Goal: Task Accomplishment & Management: Complete application form

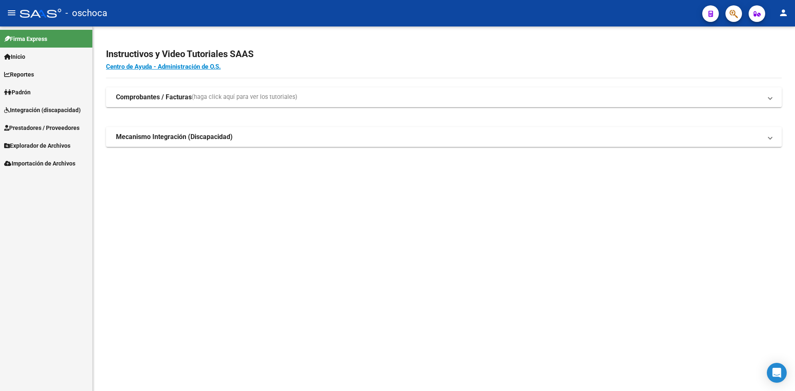
click at [31, 111] on span "Integración (discapacidad)" at bounding box center [42, 110] width 77 height 9
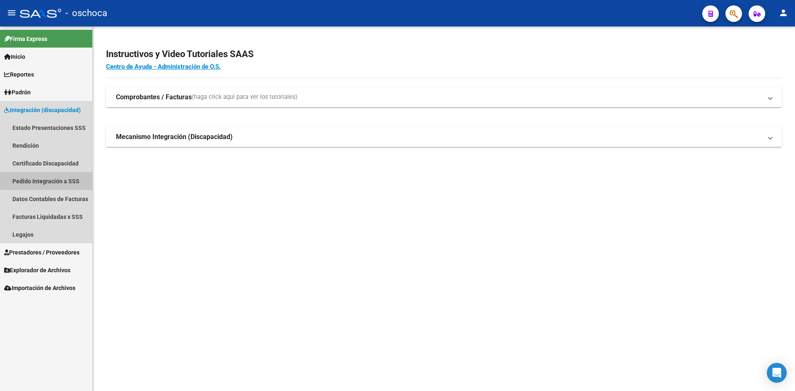
click at [36, 181] on link "Pedido Integración a SSS" at bounding box center [46, 181] width 92 height 18
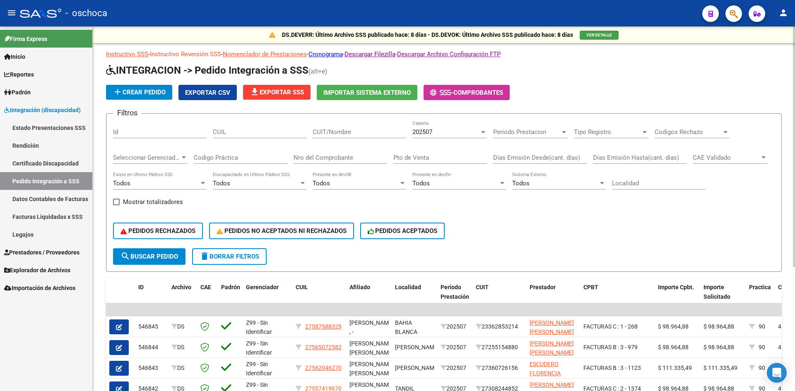
click at [214, 53] on link "Instructivo Reversión SSS" at bounding box center [185, 54] width 71 height 7
click at [152, 94] on span "add Crear Pedido" at bounding box center [139, 92] width 53 height 7
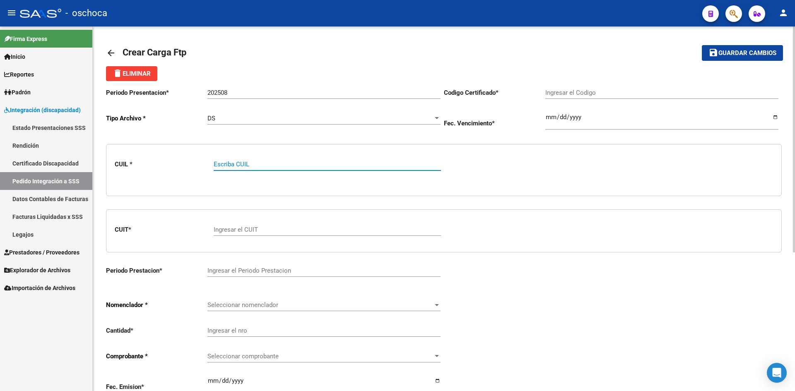
click at [215, 117] on div "DS" at bounding box center [320, 118] width 226 height 7
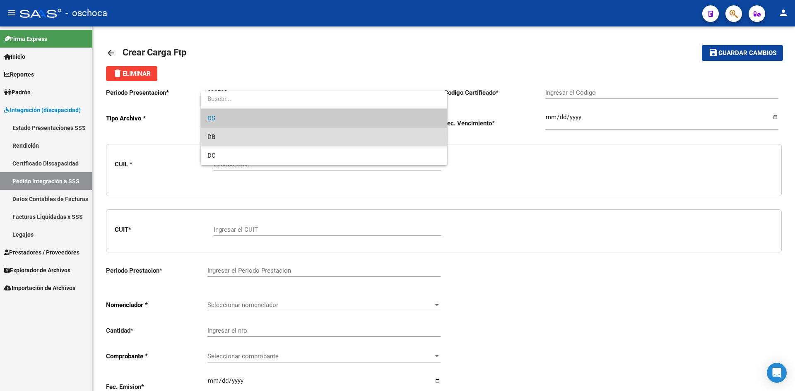
click at [216, 139] on span "DB" at bounding box center [323, 137] width 233 height 19
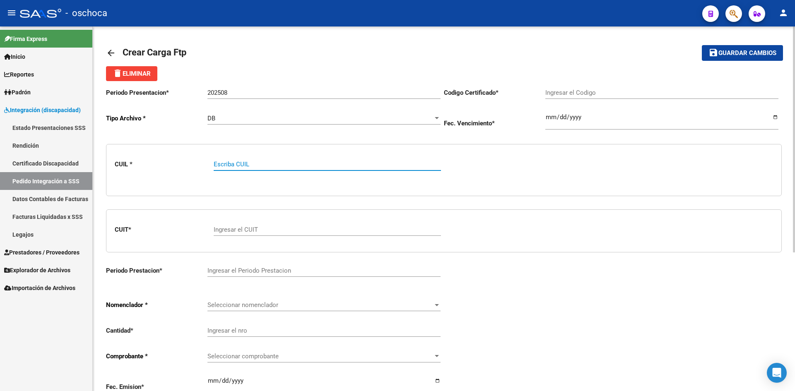
click at [280, 164] on input "Escriba CUIL" at bounding box center [327, 164] width 227 height 7
click at [109, 54] on mat-icon "arrow_back" at bounding box center [111, 53] width 10 height 10
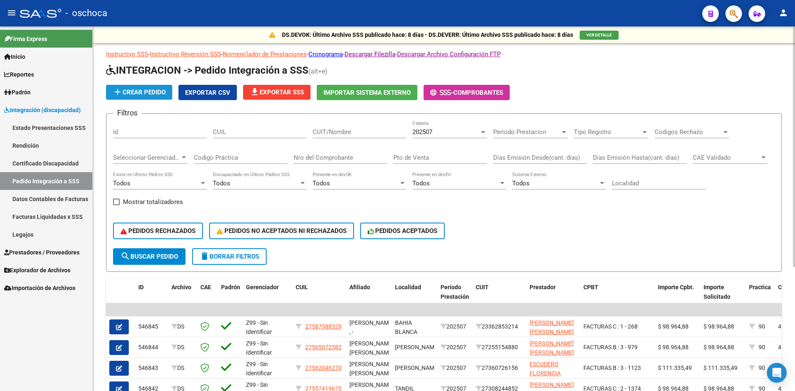
click at [147, 94] on span "add Crear Pedido" at bounding box center [139, 92] width 53 height 7
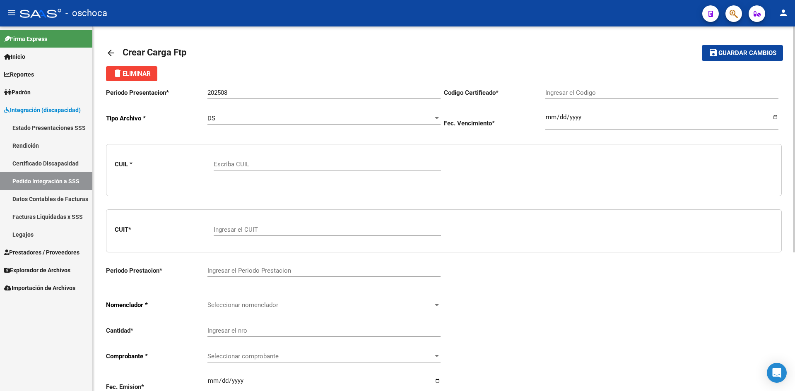
click at [220, 114] on div "DS Seleccionar tipo" at bounding box center [323, 116] width 233 height 18
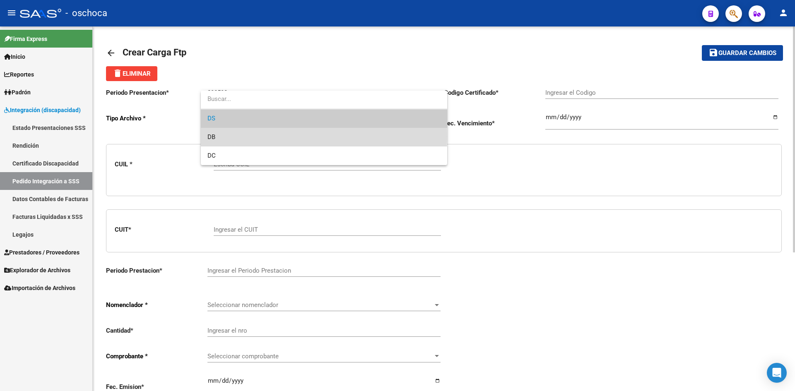
click at [223, 137] on span "DB" at bounding box center [323, 137] width 233 height 19
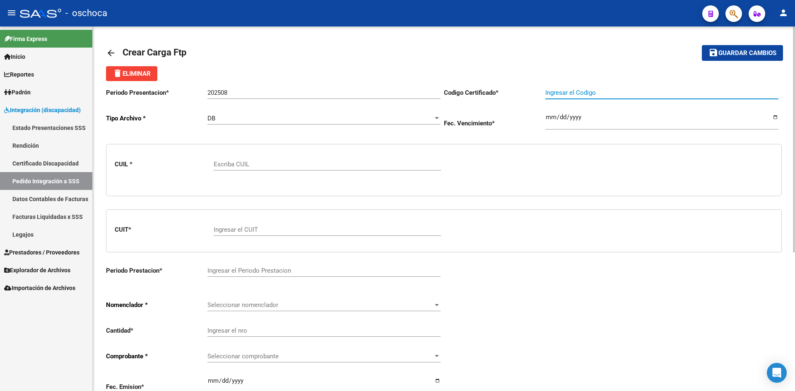
click at [568, 94] on input "Ingresar el Codigo" at bounding box center [661, 92] width 233 height 7
drag, startPoint x: 567, startPoint y: 94, endPoint x: 542, endPoint y: 94, distance: 25.7
click at [542, 94] on app-form-text-field "Codigo Certificado * qarg Ingresar el Codigo" at bounding box center [611, 92] width 335 height 7
click at [542, 94] on p "Codigo Certificado *" at bounding box center [494, 92] width 101 height 9
drag, startPoint x: 579, startPoint y: 94, endPoint x: 533, endPoint y: 88, distance: 46.7
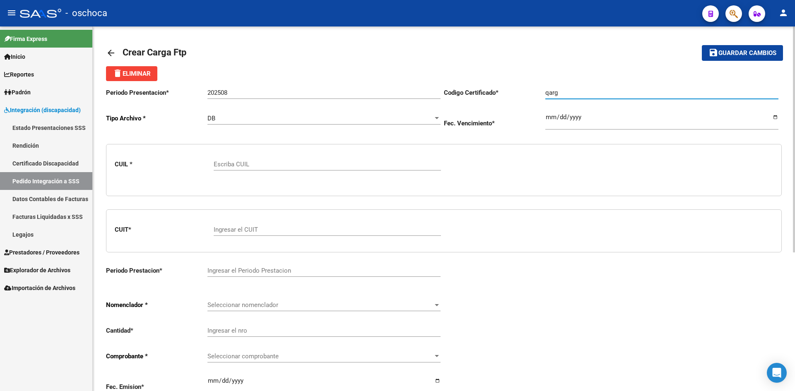
click at [533, 89] on app-form-text-field "Codigo Certificado * qarg Ingresar el Codigo" at bounding box center [611, 92] width 335 height 7
type input "arg02000553340882023010920330109bs309"
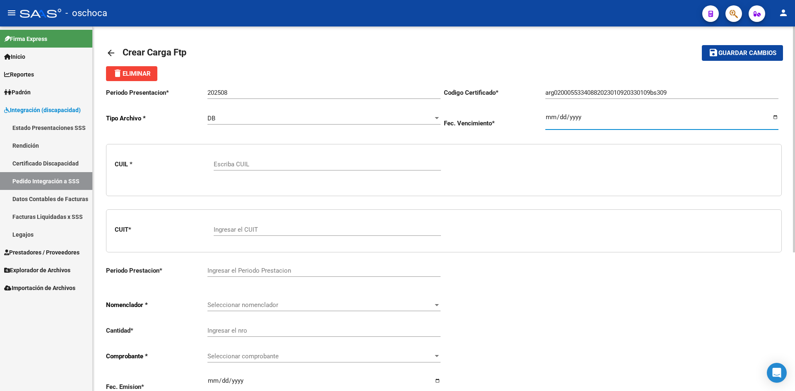
click at [562, 115] on input "Ingresar el fecha" at bounding box center [661, 120] width 233 height 13
click at [551, 120] on input "Ingresar el fecha" at bounding box center [661, 120] width 233 height 13
type input "[DATE]"
click at [232, 166] on input "Escriba CUIL" at bounding box center [327, 164] width 227 height 7
type input "20553340889"
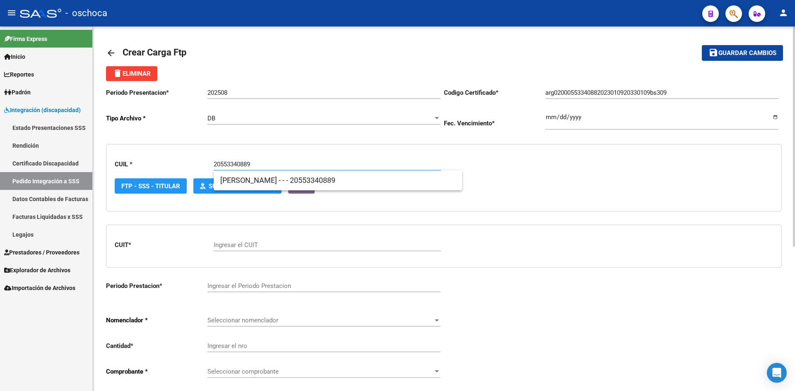
type input "ARG02000553340882023010920330109BS309"
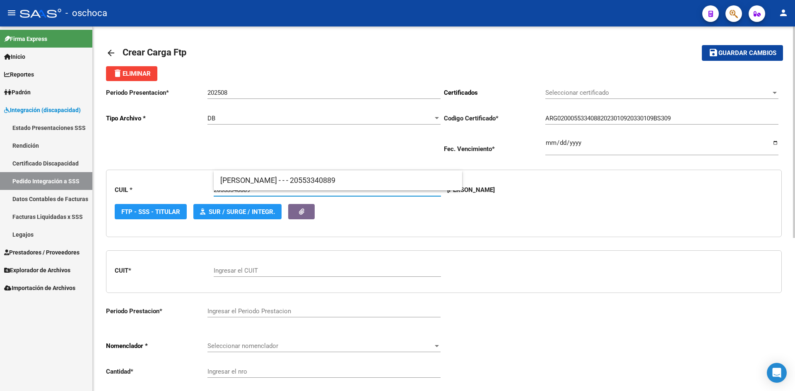
type input "20553340889"
click at [433, 222] on div "CUIL * 20553340889 Escriba CUIL [PERSON_NAME] FTP - SSS - Titular SUR / SURGE /…" at bounding box center [444, 204] width 676 height 68
click at [278, 271] on input "Ingresar el CUIT" at bounding box center [327, 270] width 227 height 7
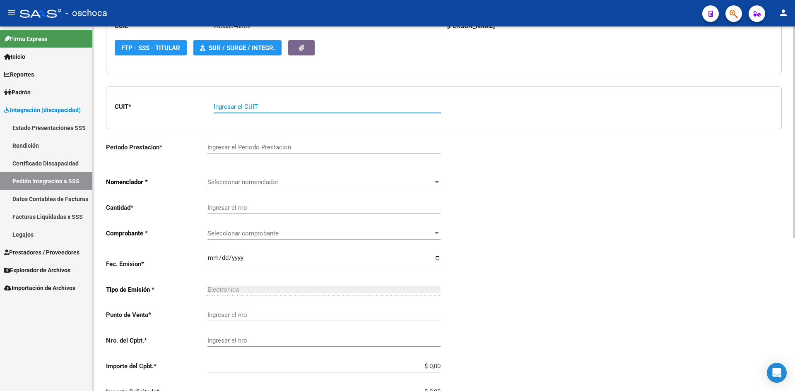
scroll to position [166, 0]
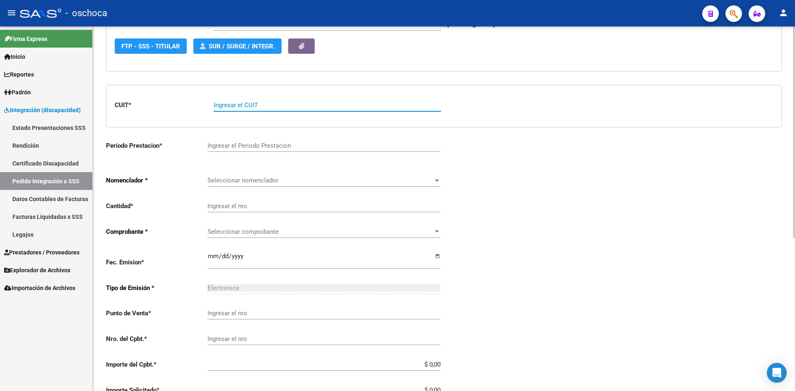
click at [232, 108] on input "Ingresar el CUIT" at bounding box center [327, 104] width 227 height 7
type input "30-71574649-9"
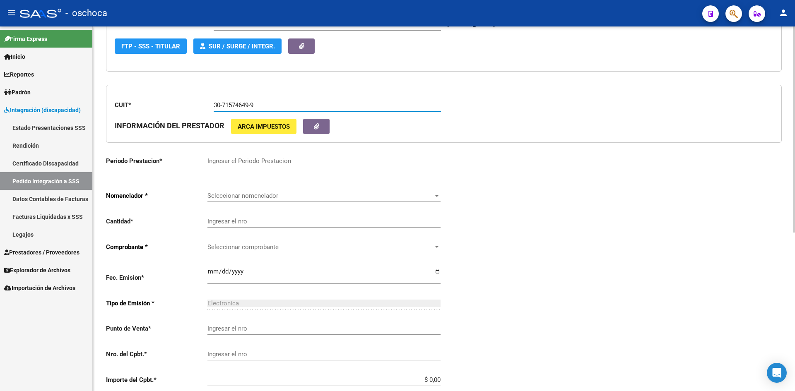
type input "202507"
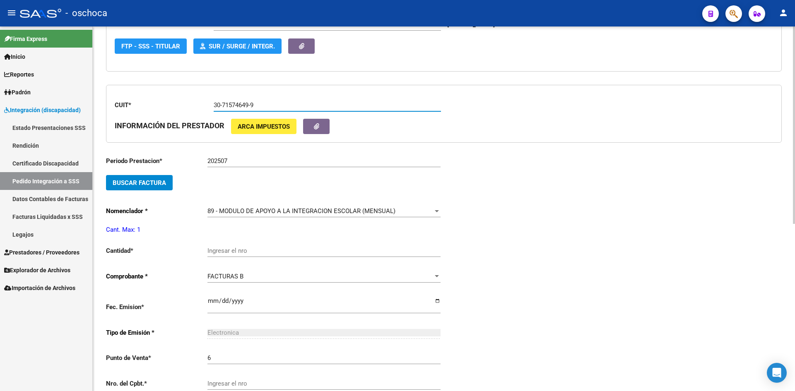
type input "1"
type input "30-71574649-9"
drag, startPoint x: 240, startPoint y: 163, endPoint x: 203, endPoint y: 162, distance: 37.3
click at [203, 162] on app-form-text-field "Periodo Prestacion * 202507 Ingresar el Periodo Prestacion" at bounding box center [273, 160] width 335 height 7
type input "202508"
